Goal: Task Accomplishment & Management: Complete application form

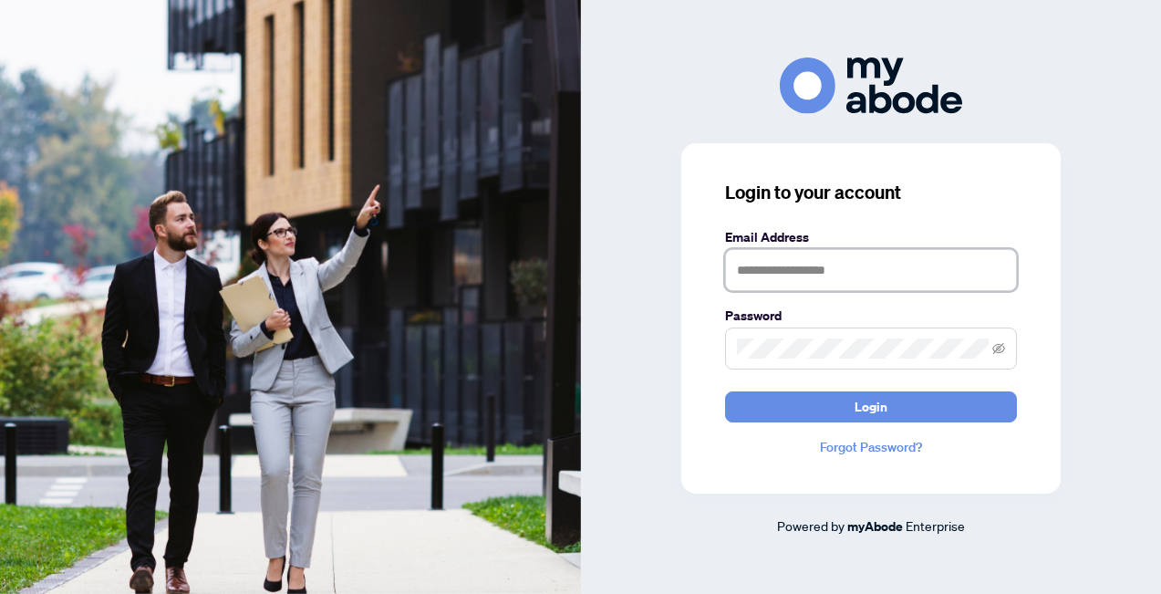
click at [774, 273] on input "text" at bounding box center [871, 270] width 292 height 42
type input "**********"
click at [840, 337] on span at bounding box center [871, 349] width 292 height 42
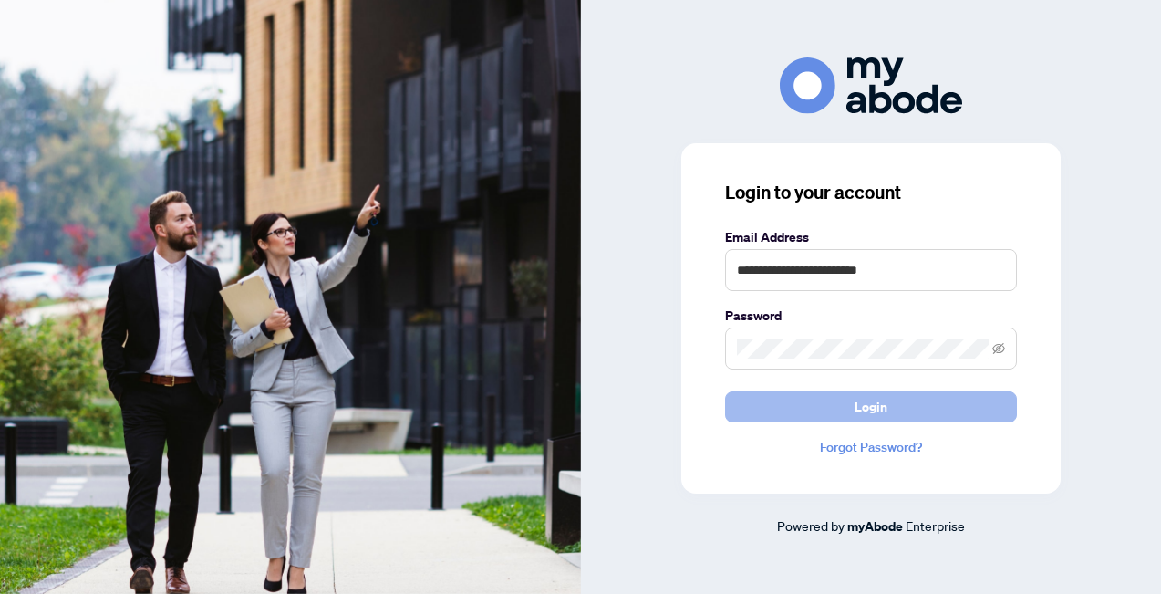
click at [817, 407] on button "Login" at bounding box center [871, 406] width 292 height 31
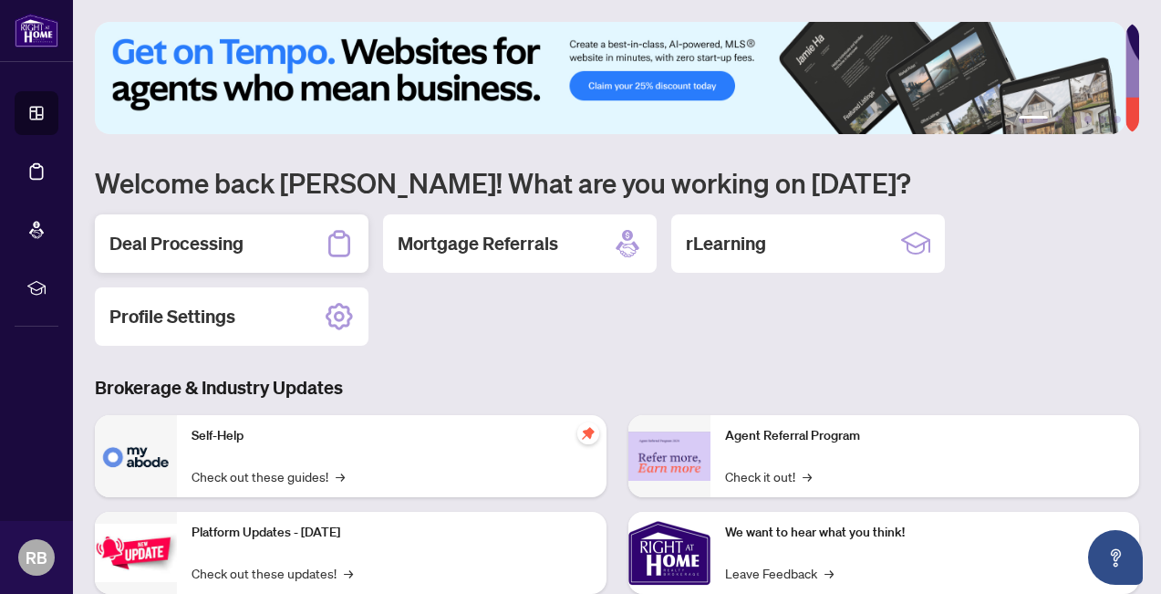
click at [203, 238] on h2 "Deal Processing" at bounding box center [176, 244] width 134 height 26
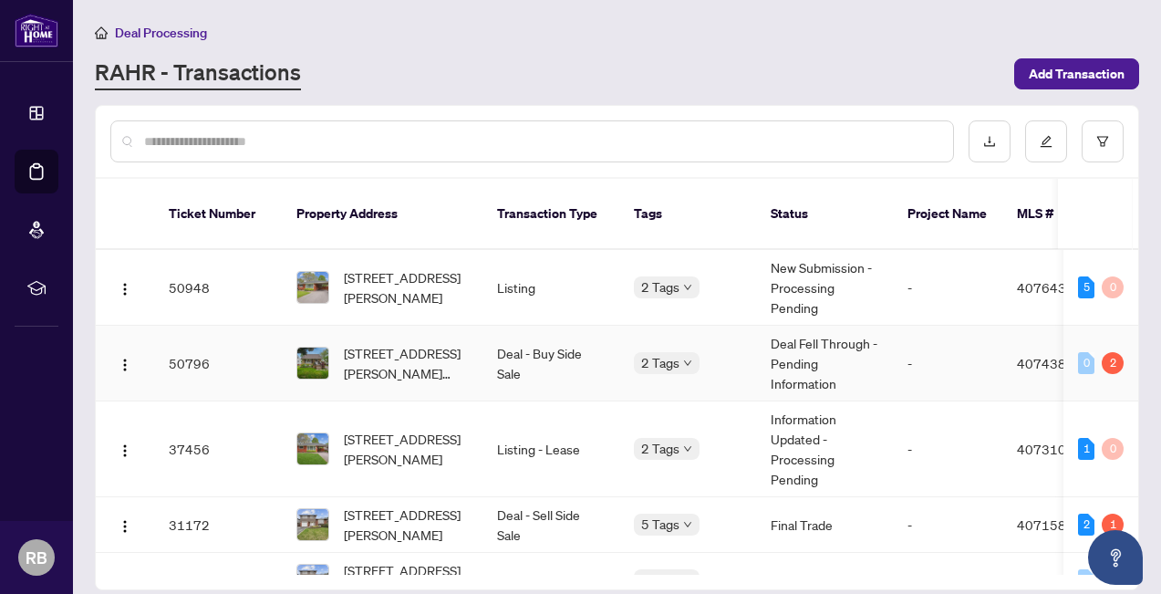
click at [397, 343] on span "[STREET_ADDRESS][PERSON_NAME][PERSON_NAME]" at bounding box center [406, 363] width 124 height 40
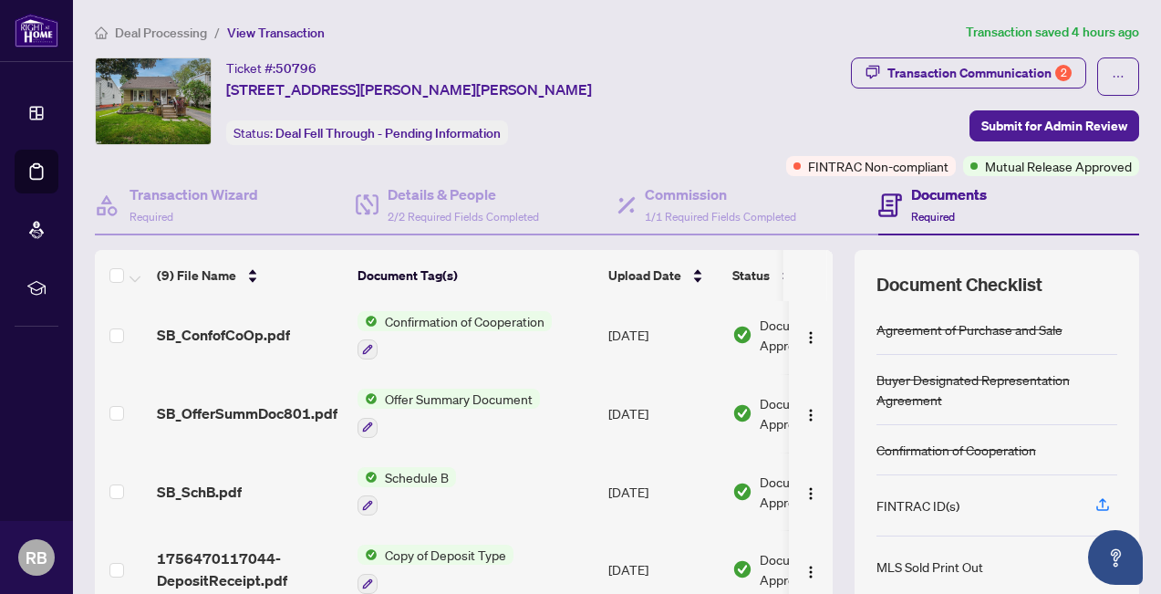
scroll to position [170, 0]
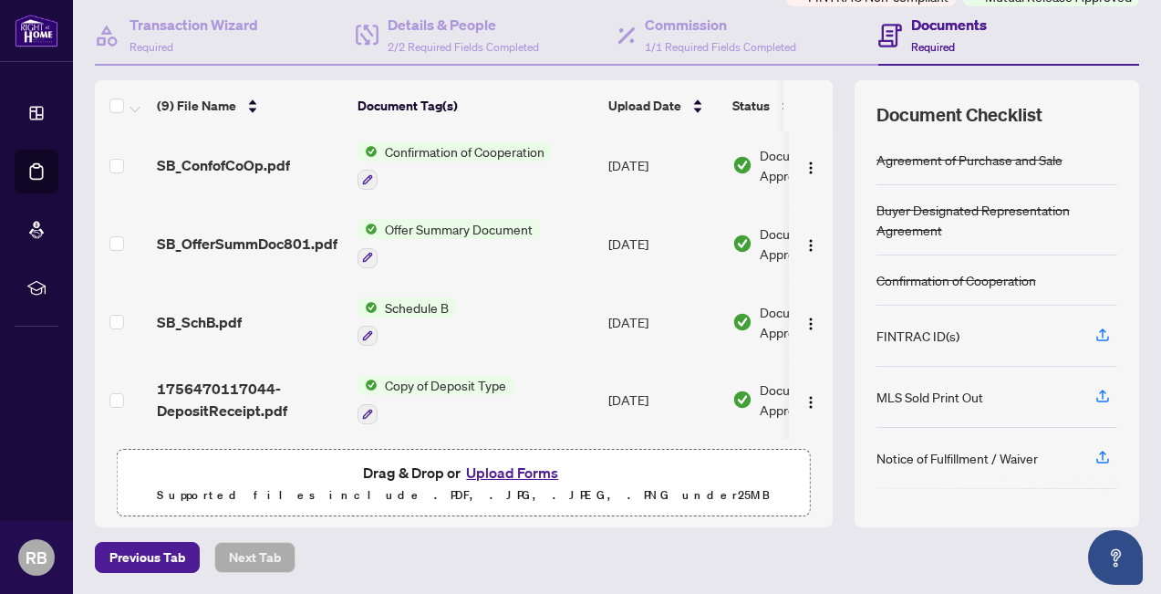
drag, startPoint x: 474, startPoint y: 472, endPoint x: 487, endPoint y: 476, distance: 14.4
click at [476, 475] on button "Upload Forms" at bounding box center [512, 473] width 103 height 24
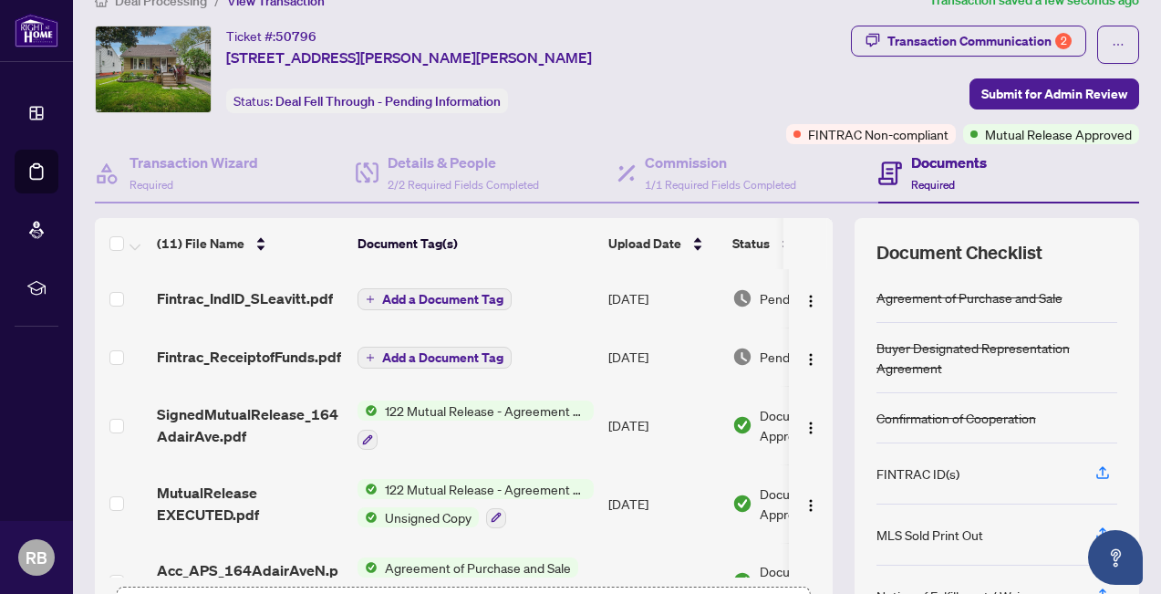
scroll to position [16, 0]
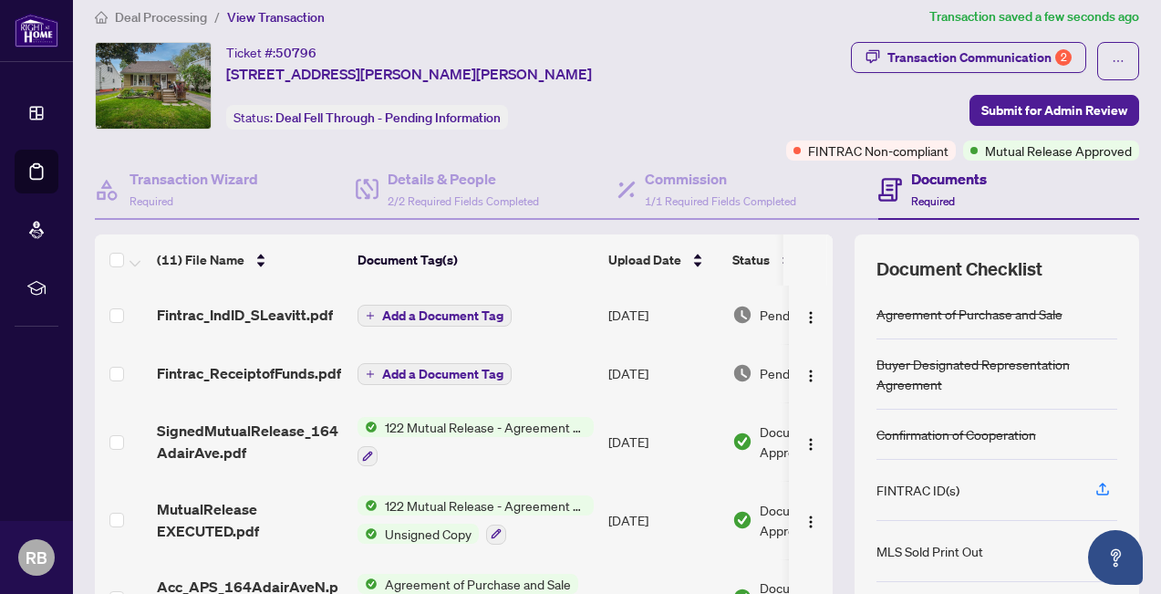
click at [435, 310] on span "Add a Document Tag" at bounding box center [442, 315] width 121 height 13
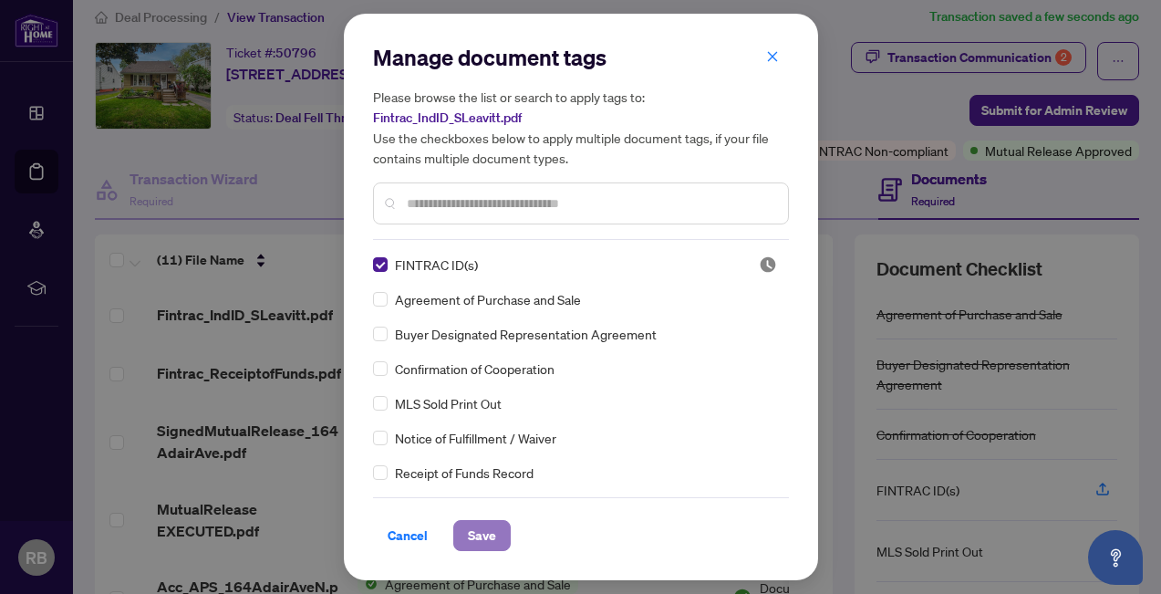
click at [483, 532] on span "Save" at bounding box center [482, 535] width 28 height 29
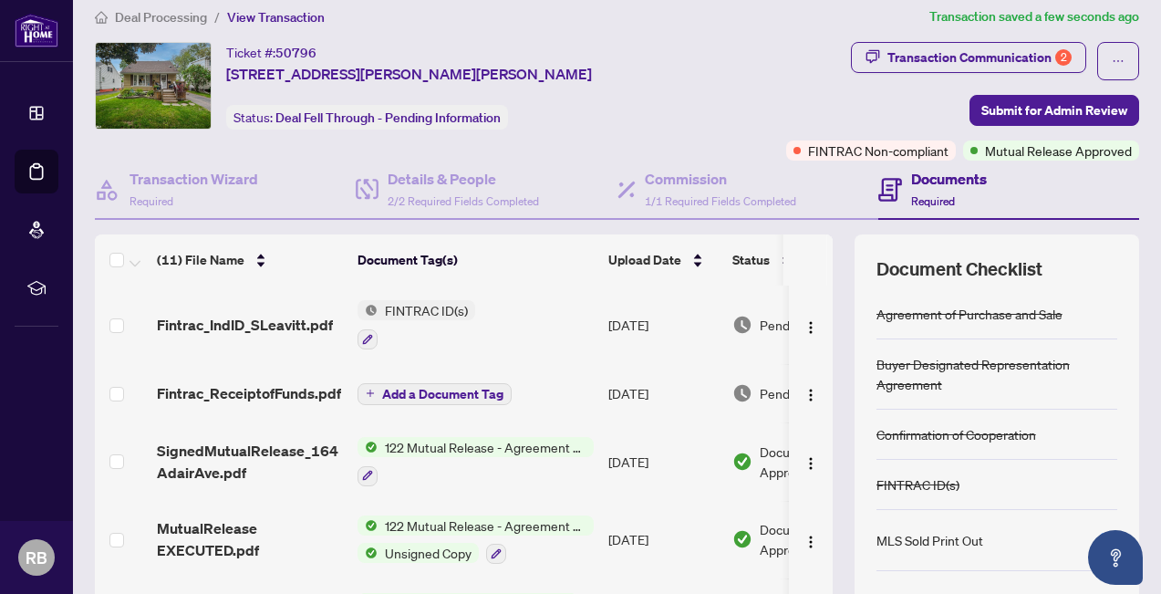
click at [422, 388] on span "Add a Document Tag" at bounding box center [442, 394] width 121 height 13
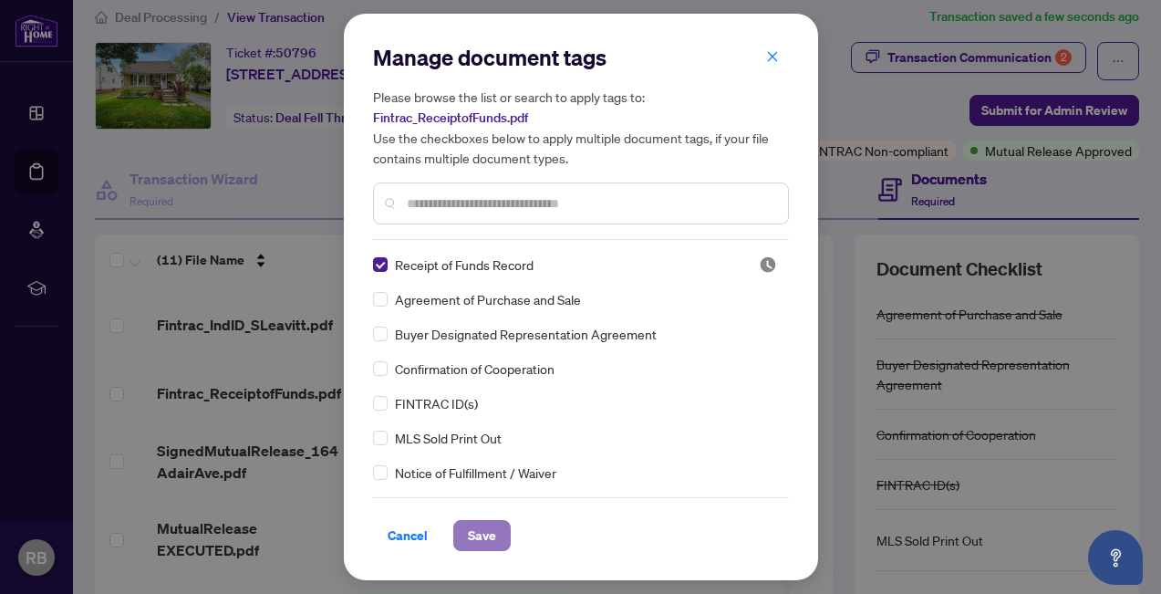
click at [463, 529] on button "Save" at bounding box center [481, 535] width 57 height 31
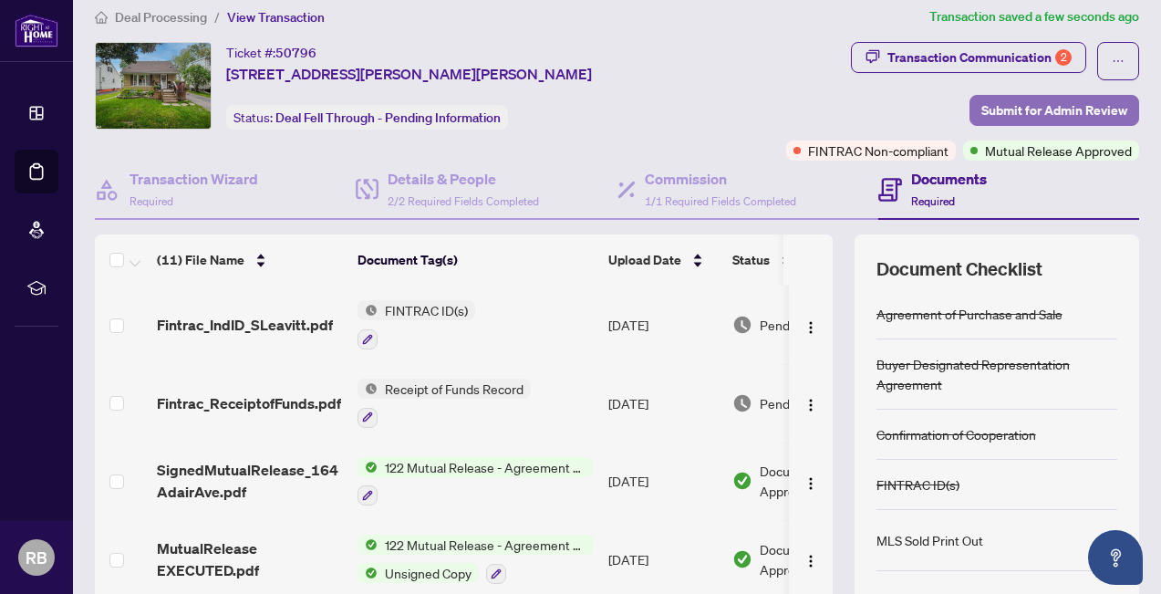
click at [1042, 109] on span "Submit for Admin Review" at bounding box center [1055, 110] width 146 height 29
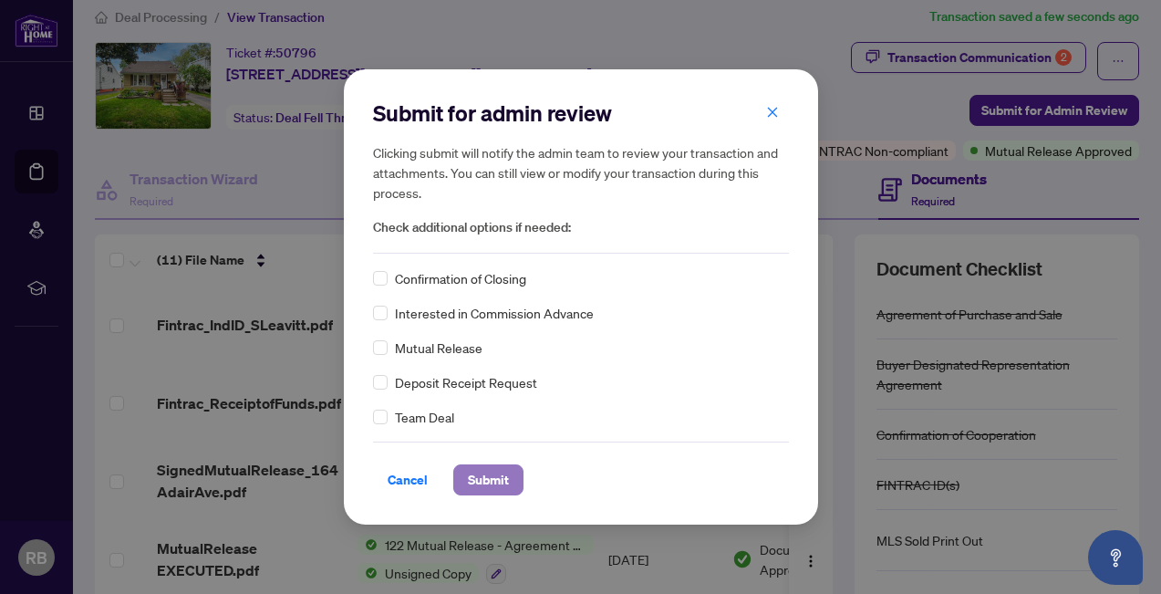
click at [505, 479] on span "Submit" at bounding box center [488, 479] width 41 height 29
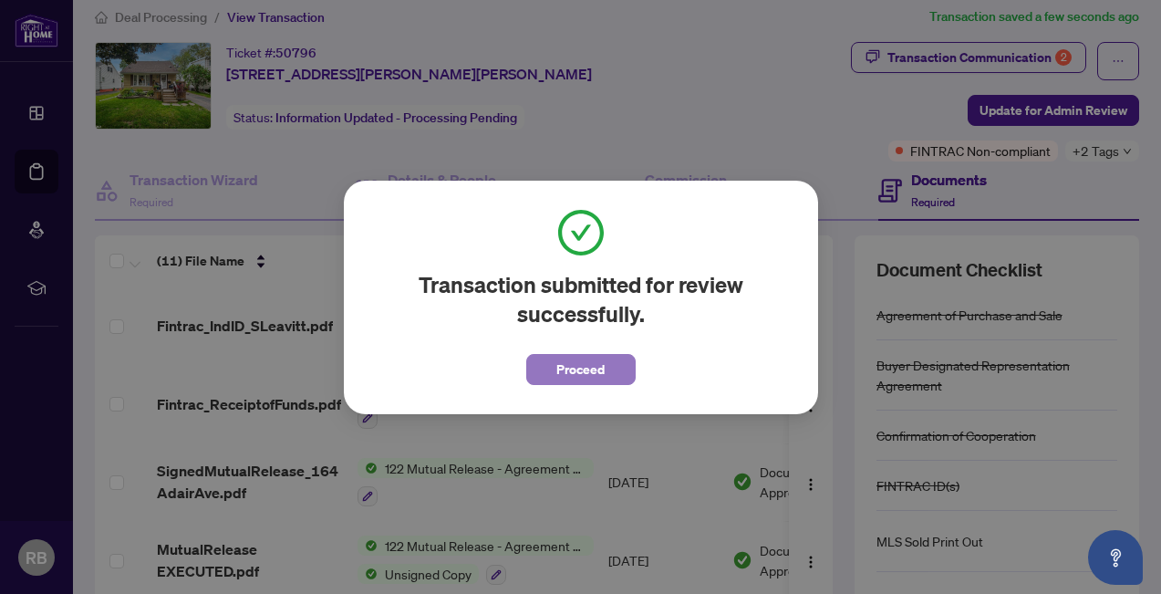
click at [599, 368] on span "Proceed" at bounding box center [581, 369] width 48 height 29
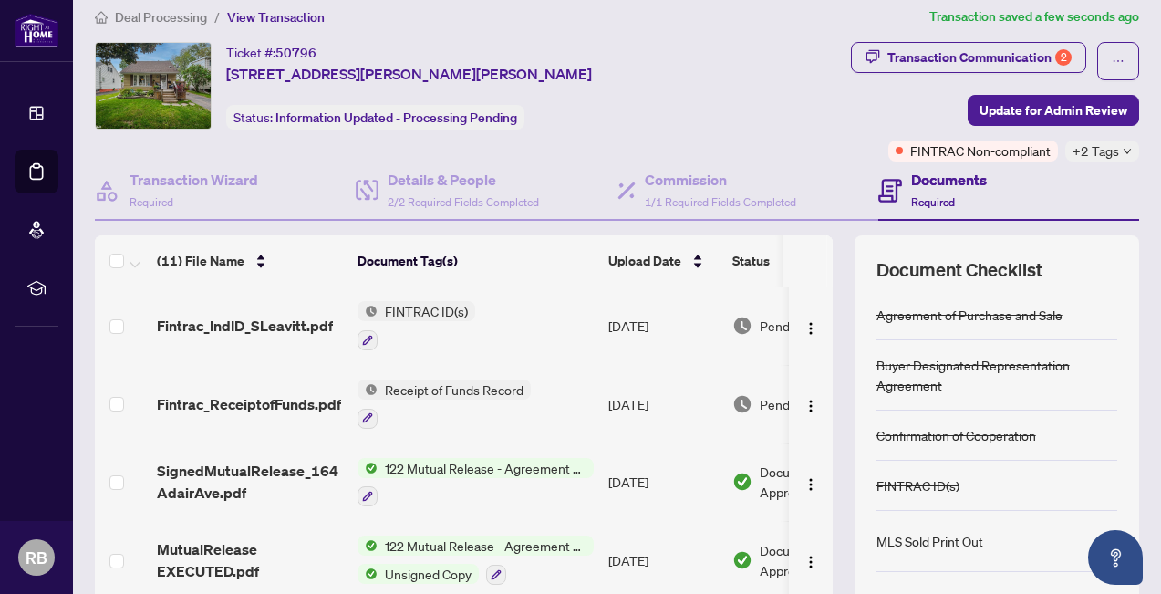
scroll to position [0, 0]
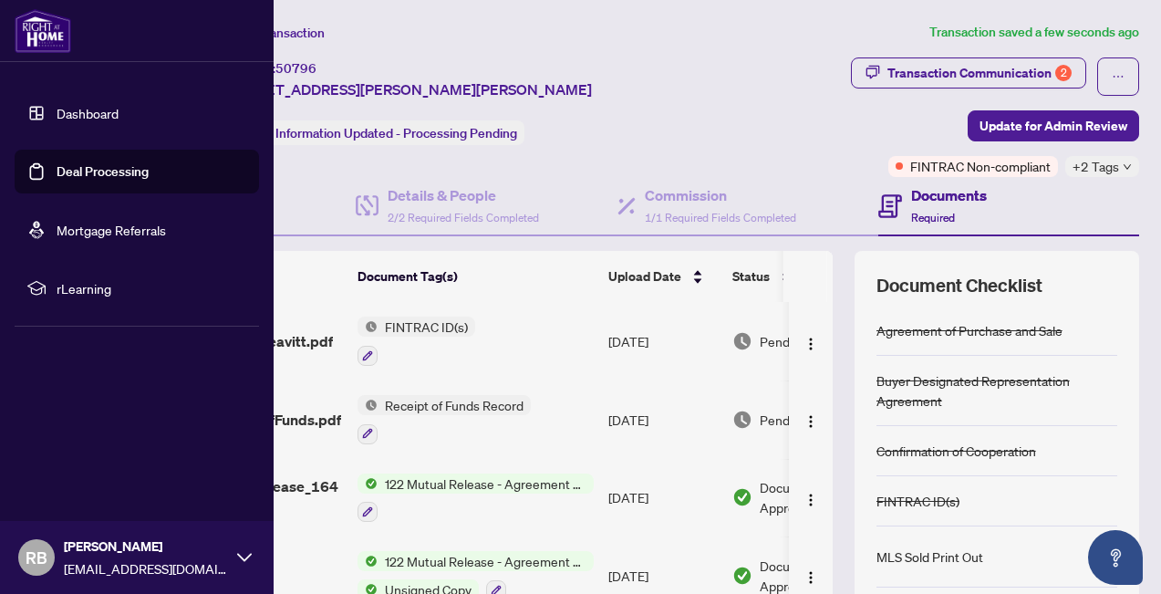
click at [100, 105] on link "Dashboard" at bounding box center [88, 113] width 62 height 16
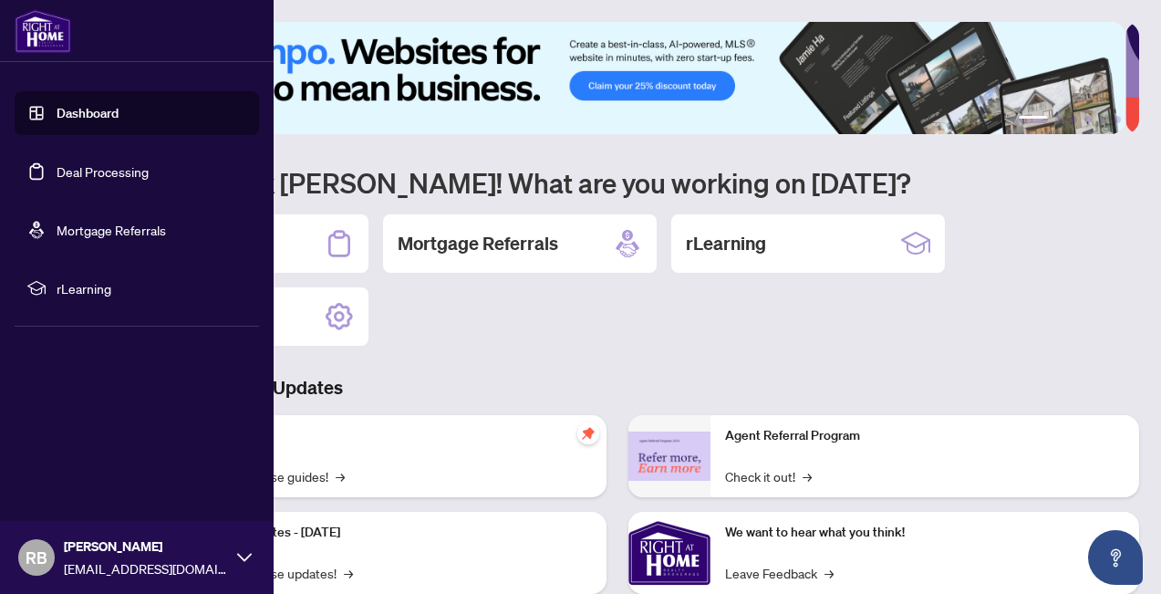
click at [234, 554] on div "RB [PERSON_NAME] [EMAIL_ADDRESS][DOMAIN_NAME]" at bounding box center [137, 557] width 274 height 73
drag, startPoint x: 77, startPoint y: 442, endPoint x: 94, endPoint y: 448, distance: 18.5
click at [78, 447] on span "Logout" at bounding box center [73, 448] width 41 height 29
